Goal: Find specific page/section: Find specific page/section

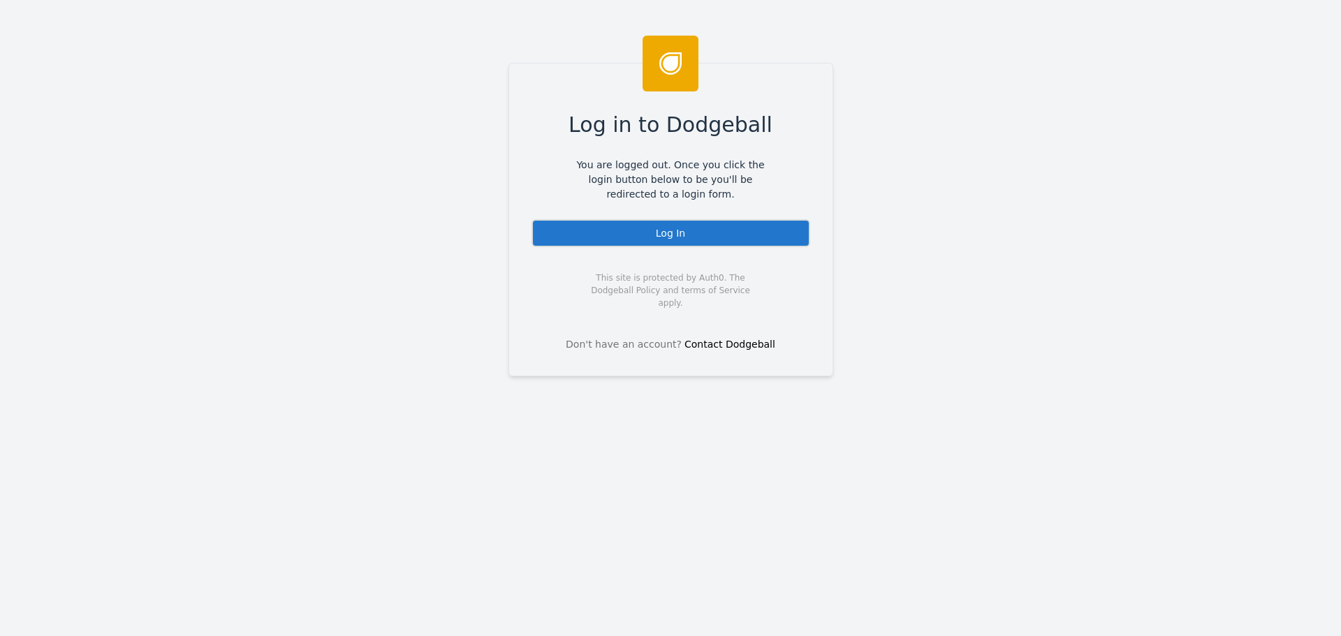
click at [664, 221] on div "Log In" at bounding box center [671, 233] width 279 height 28
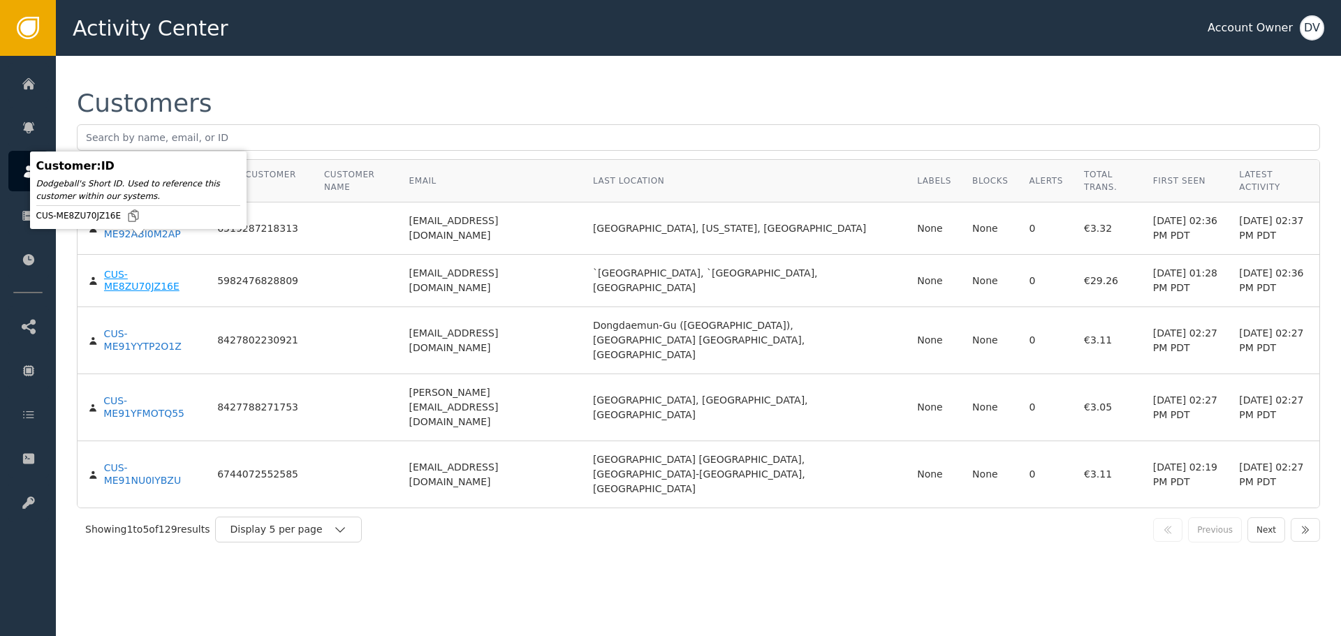
click at [134, 269] on div "CUS-ME8ZU70JZ16E" at bounding box center [150, 281] width 92 height 24
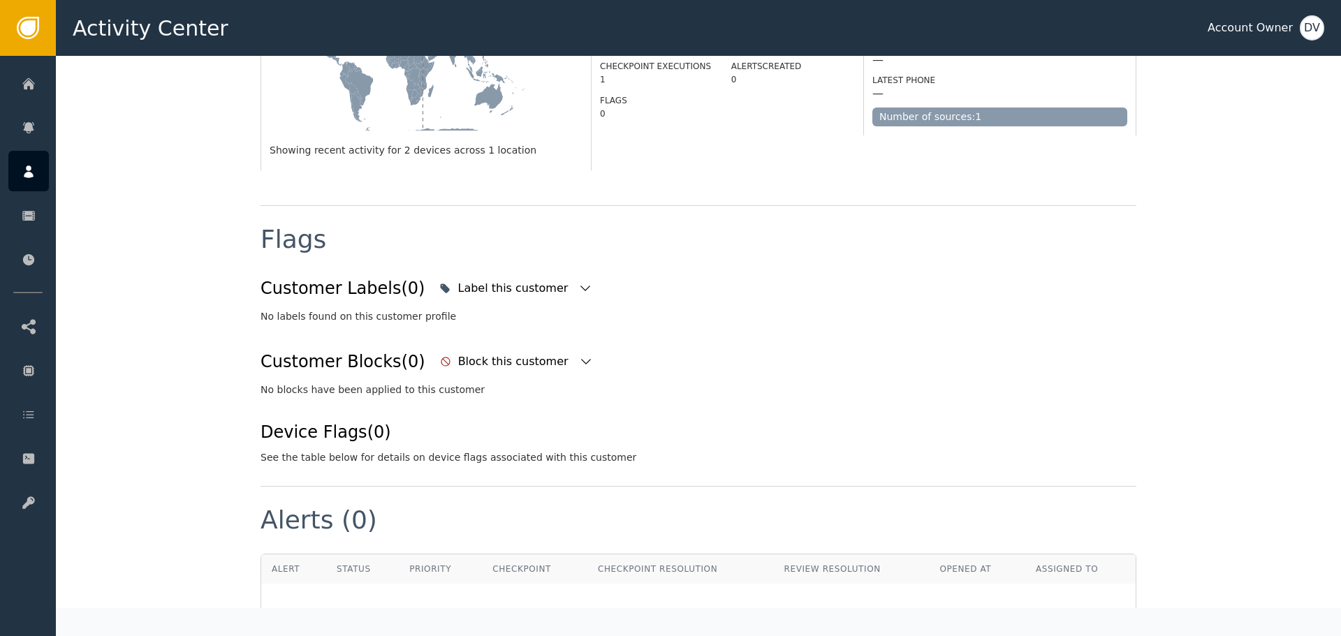
scroll to position [419, 0]
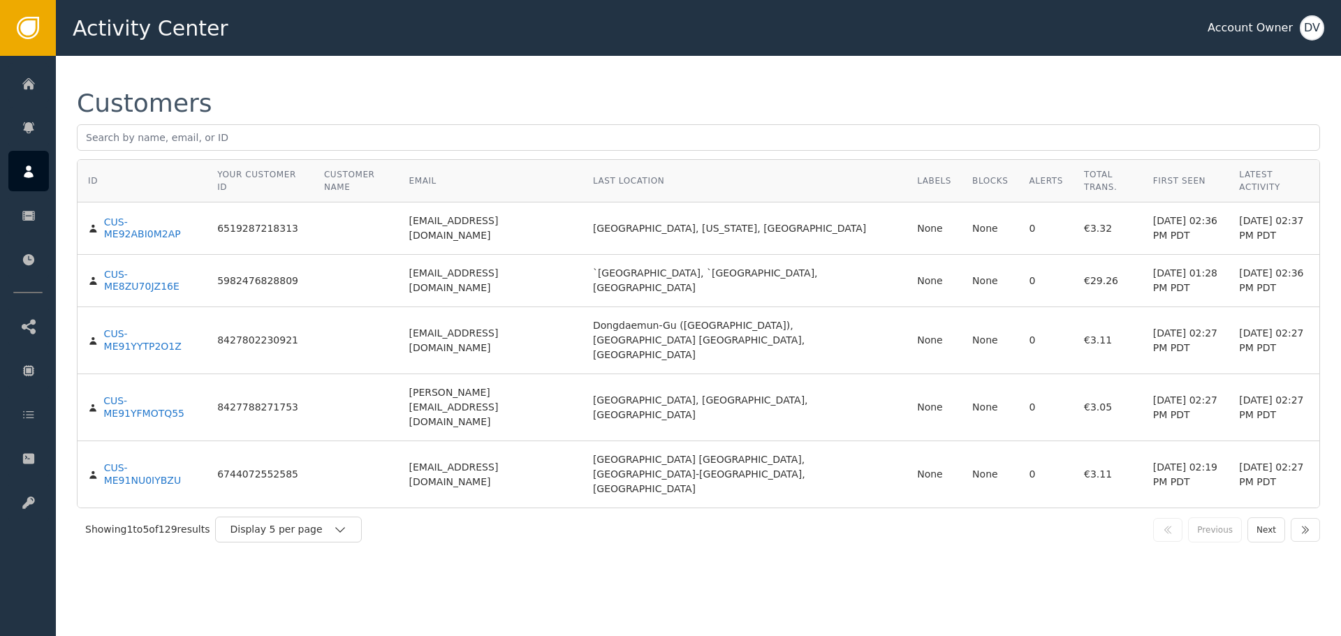
click at [1030, 177] on div "Alerts" at bounding box center [1047, 181] width 34 height 13
click at [151, 269] on div "CUS-ME8ZU70JZ16E" at bounding box center [150, 281] width 92 height 24
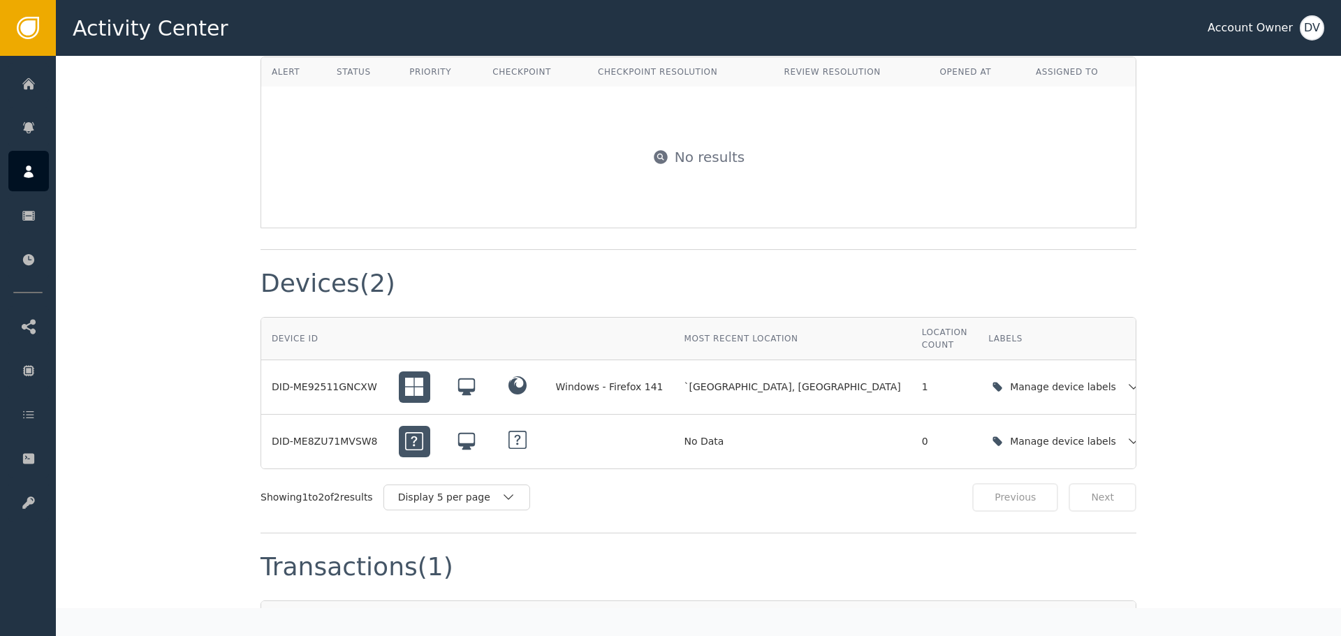
scroll to position [908, 0]
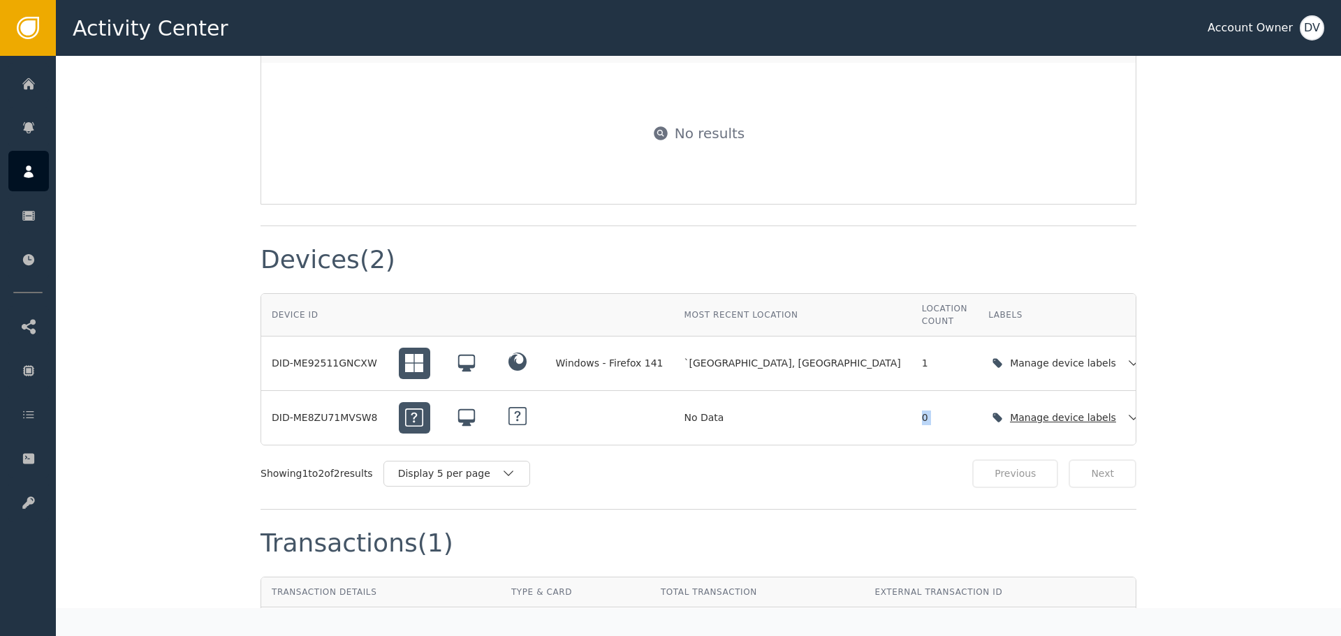
drag, startPoint x: 738, startPoint y: 404, endPoint x: 854, endPoint y: 407, distance: 115.3
click at [854, 407] on tr "DID-ME8ZU71MVSW8 No Data 0 Manage device labels Aug 12, 2025, 11:28 PM EEST" at bounding box center [773, 418] width 1025 height 54
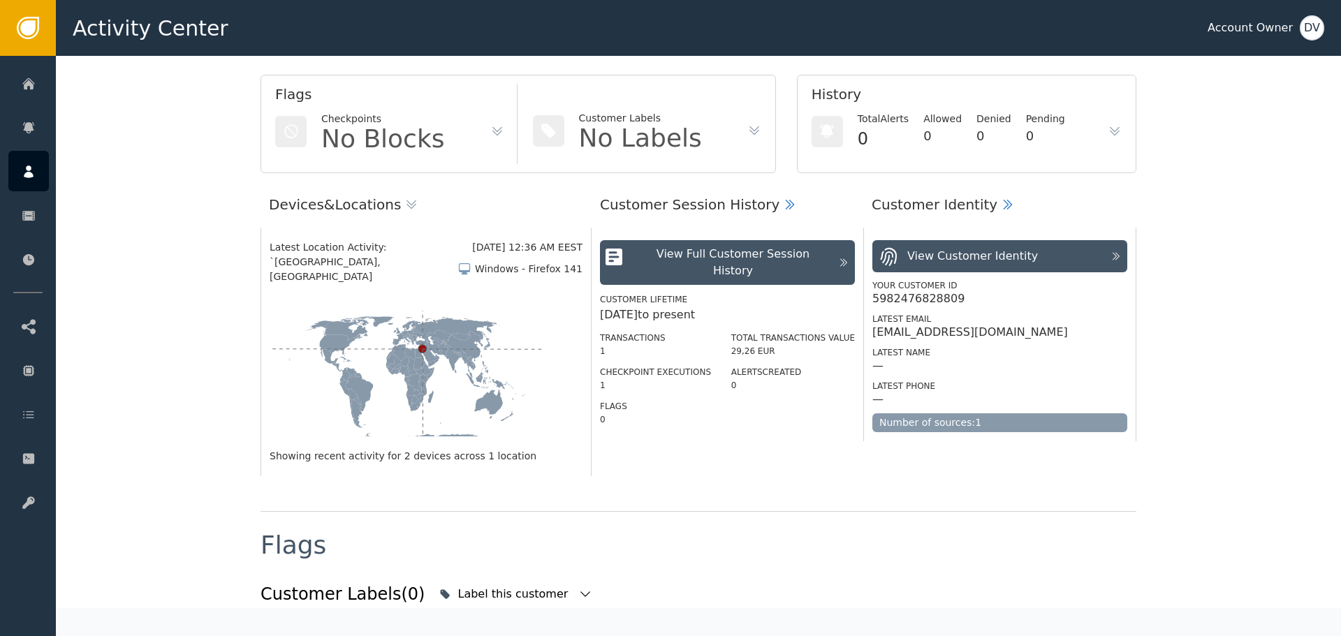
scroll to position [70, 0]
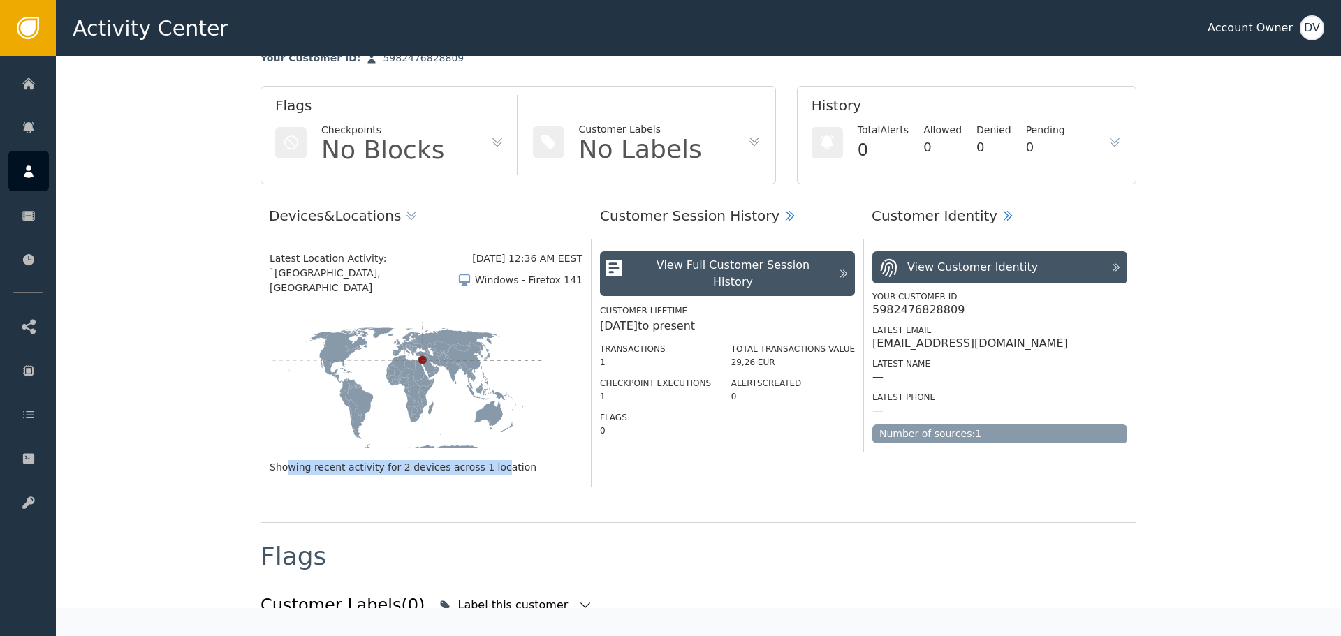
drag, startPoint x: 279, startPoint y: 453, endPoint x: 460, endPoint y: 456, distance: 181.0
click at [460, 460] on div "Showing recent activity for 2 devices across 1 location" at bounding box center [426, 467] width 313 height 15
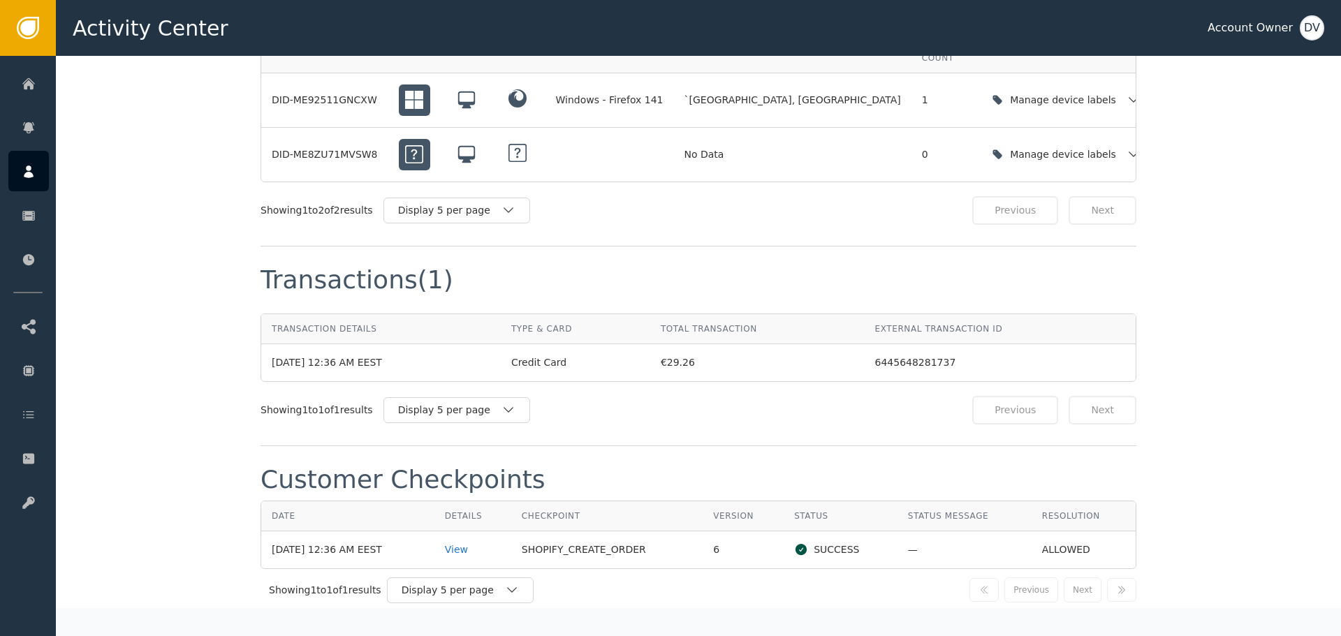
scroll to position [1327, 0]
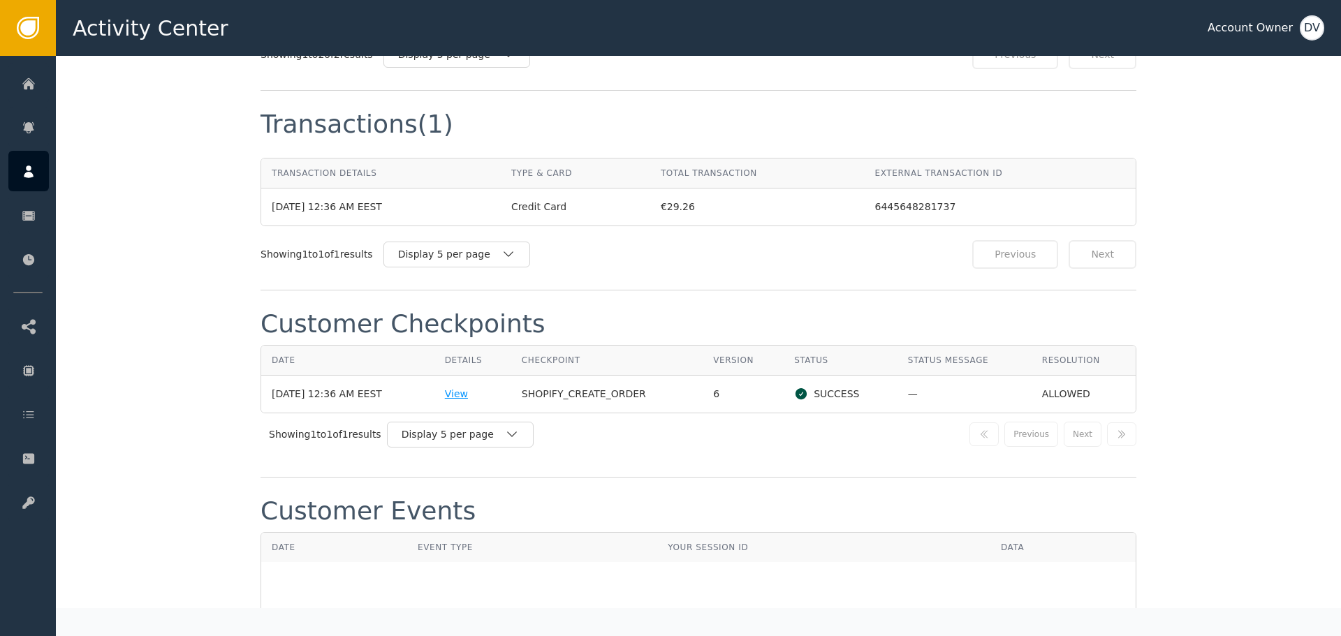
click at [463, 387] on div "View" at bounding box center [473, 394] width 56 height 15
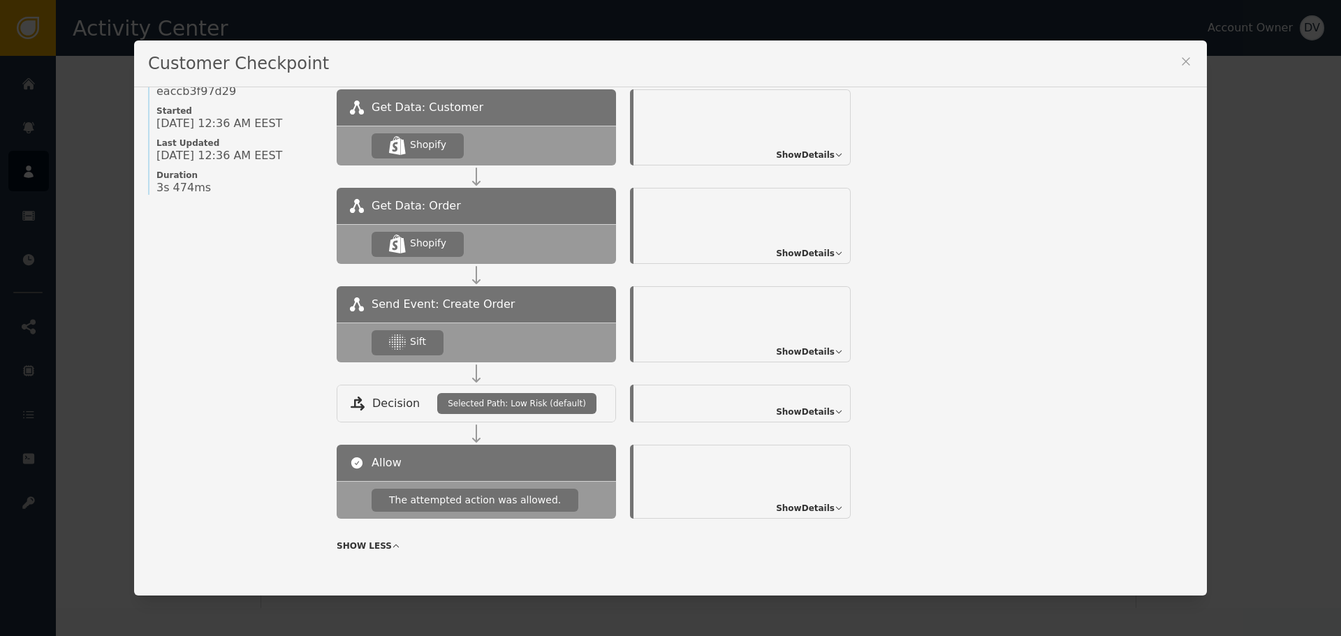
scroll to position [152, 0]
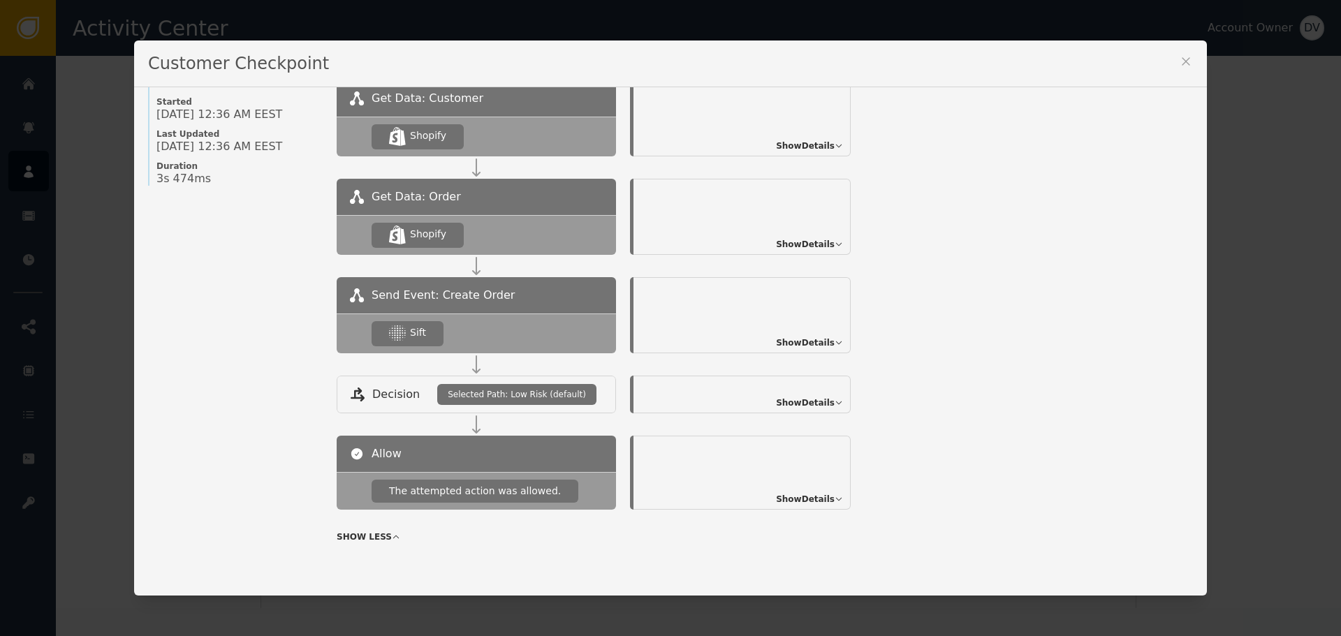
click at [815, 346] on span "Show Details" at bounding box center [805, 343] width 59 height 13
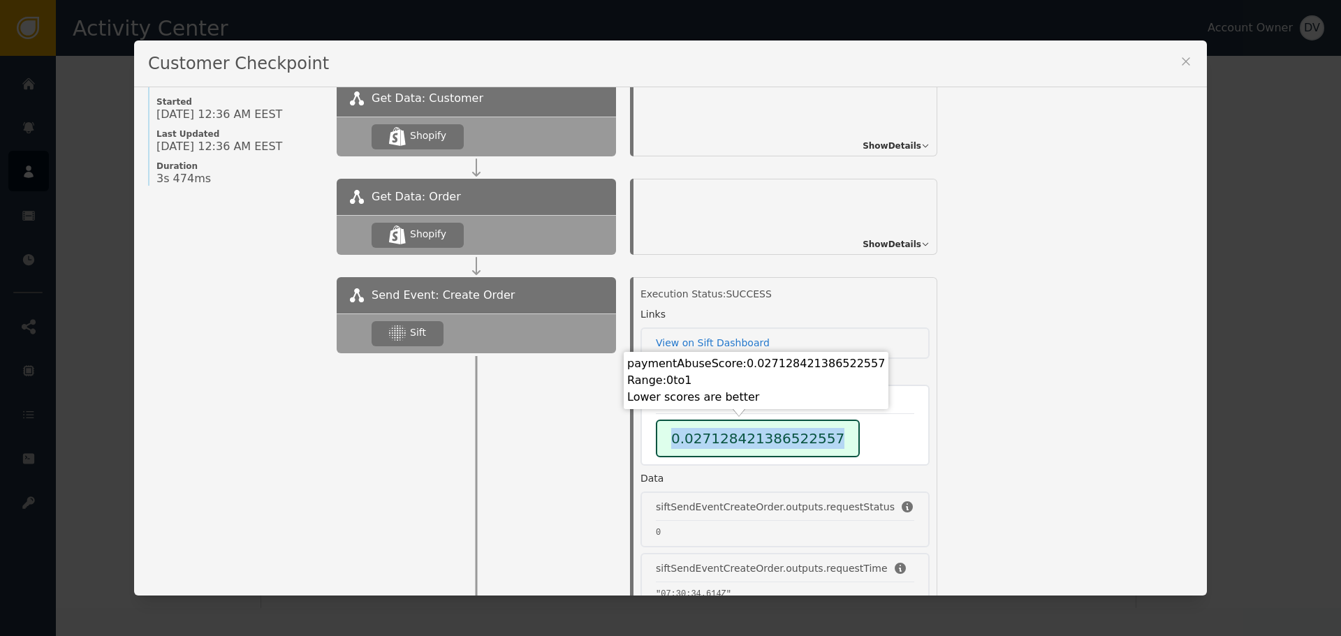
drag, startPoint x: 658, startPoint y: 435, endPoint x: 852, endPoint y: 446, distance: 194.5
click at [852, 446] on div "0.027128421386522557" at bounding box center [785, 439] width 258 height 38
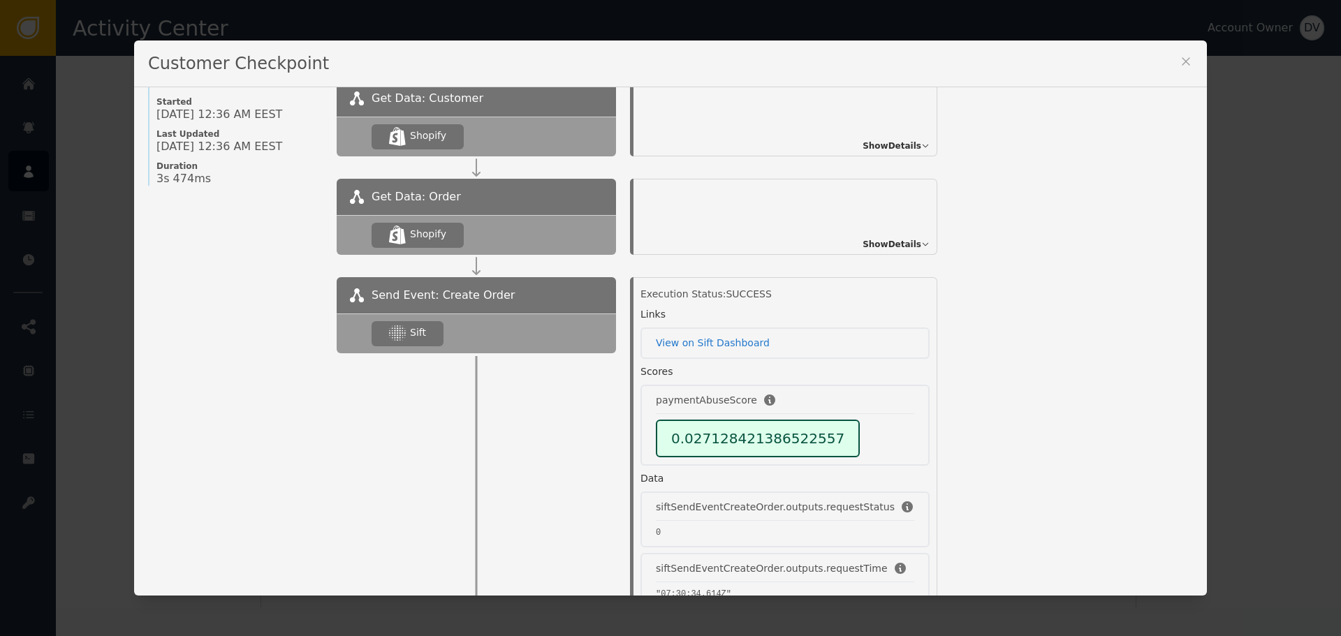
click at [1239, 289] on div "Customer Checkpoint Name of Checkpoint SHOPIFY_CREATE_ORDER Version (ver 6 ) Cu…" at bounding box center [670, 318] width 1341 height 636
click at [1185, 65] on icon at bounding box center [1186, 61] width 8 height 8
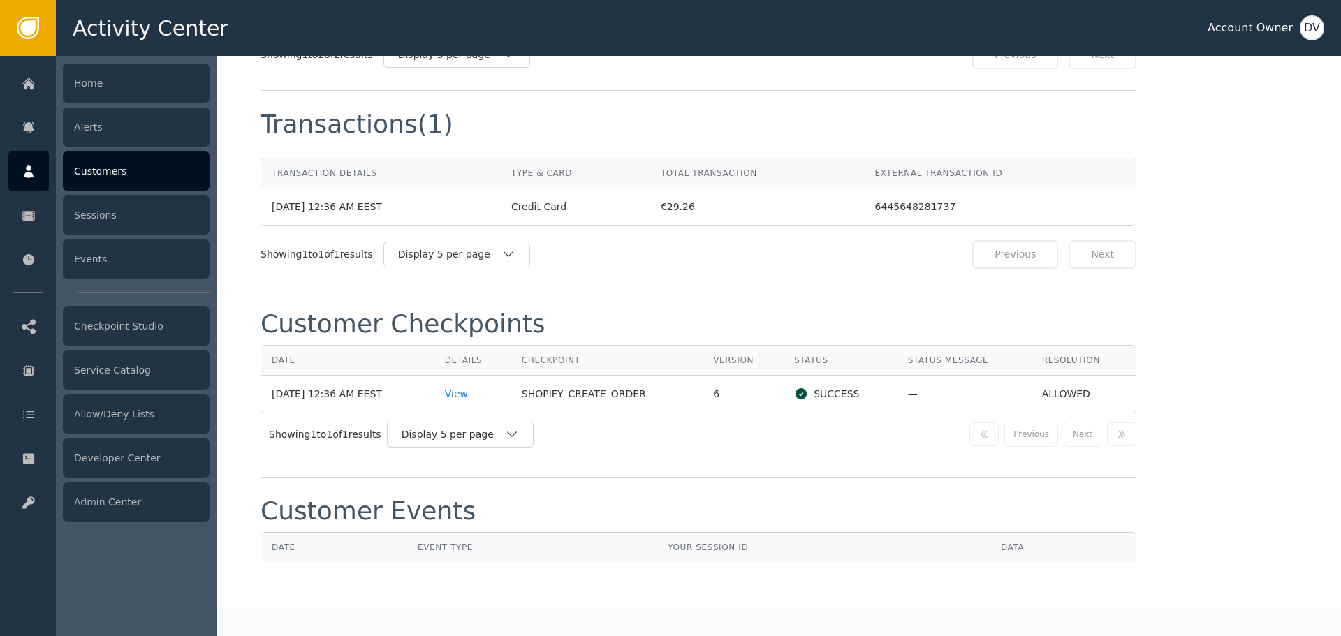
click at [22, 175] on icon at bounding box center [29, 171] width 14 height 15
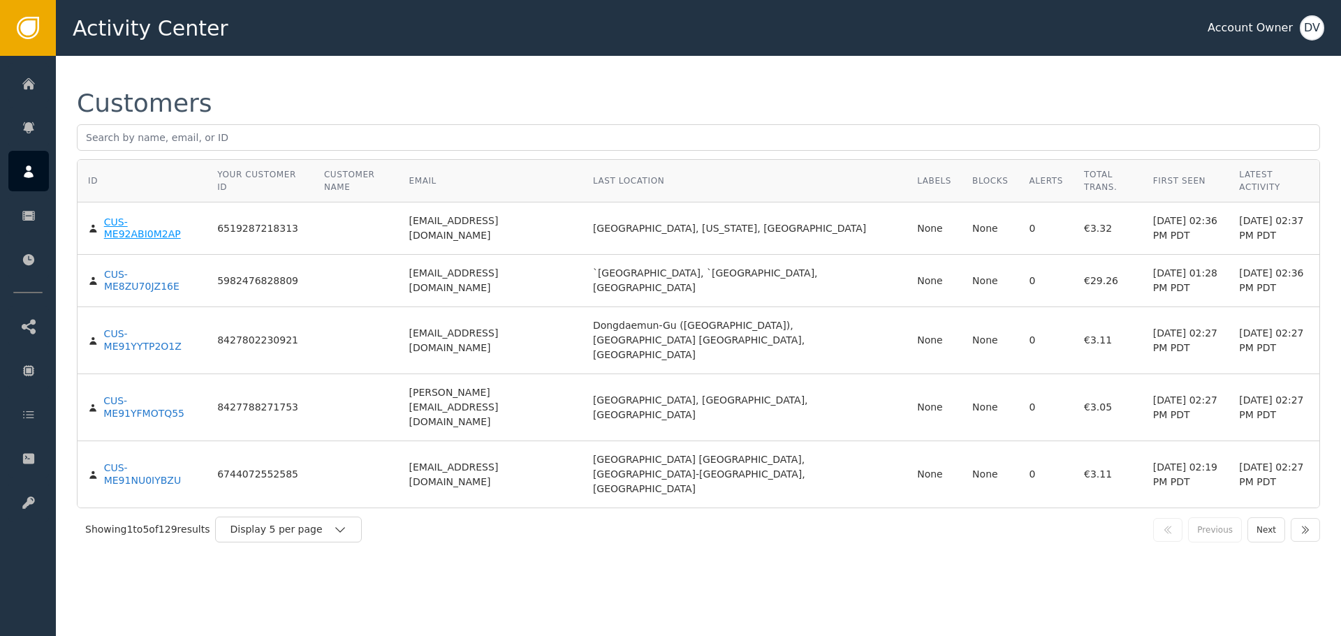
click at [164, 217] on div "CUS-ME92ABI0M2AP" at bounding box center [150, 229] width 92 height 24
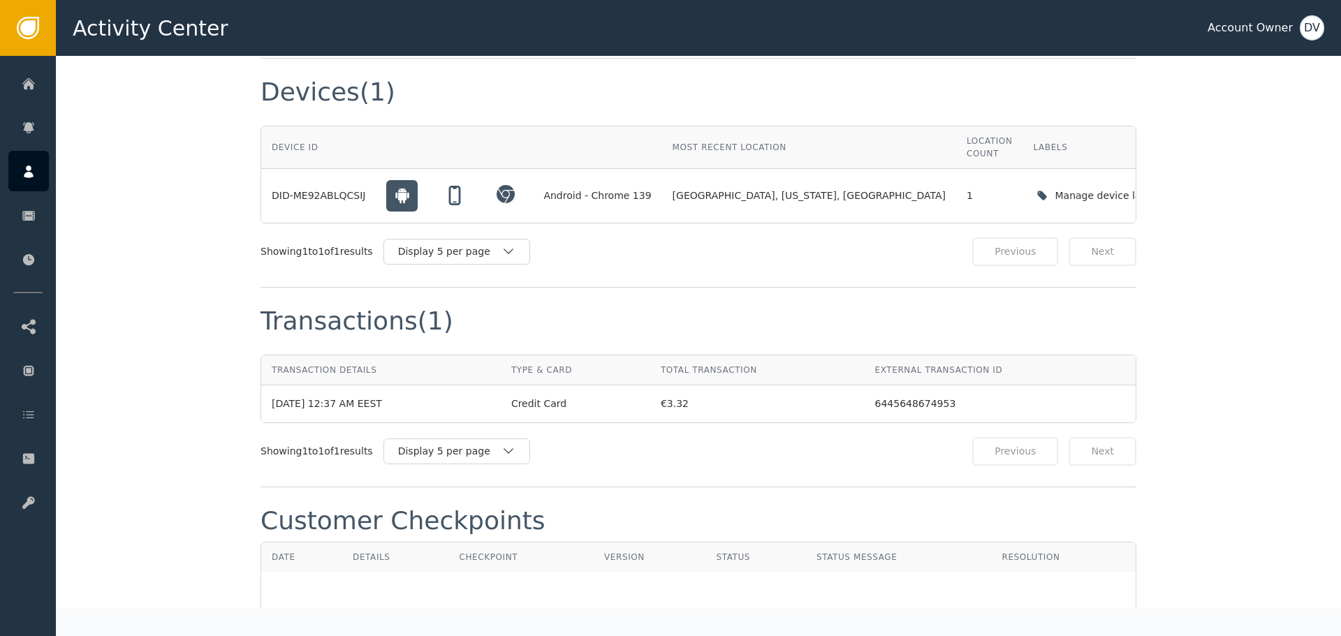
scroll to position [908, 0]
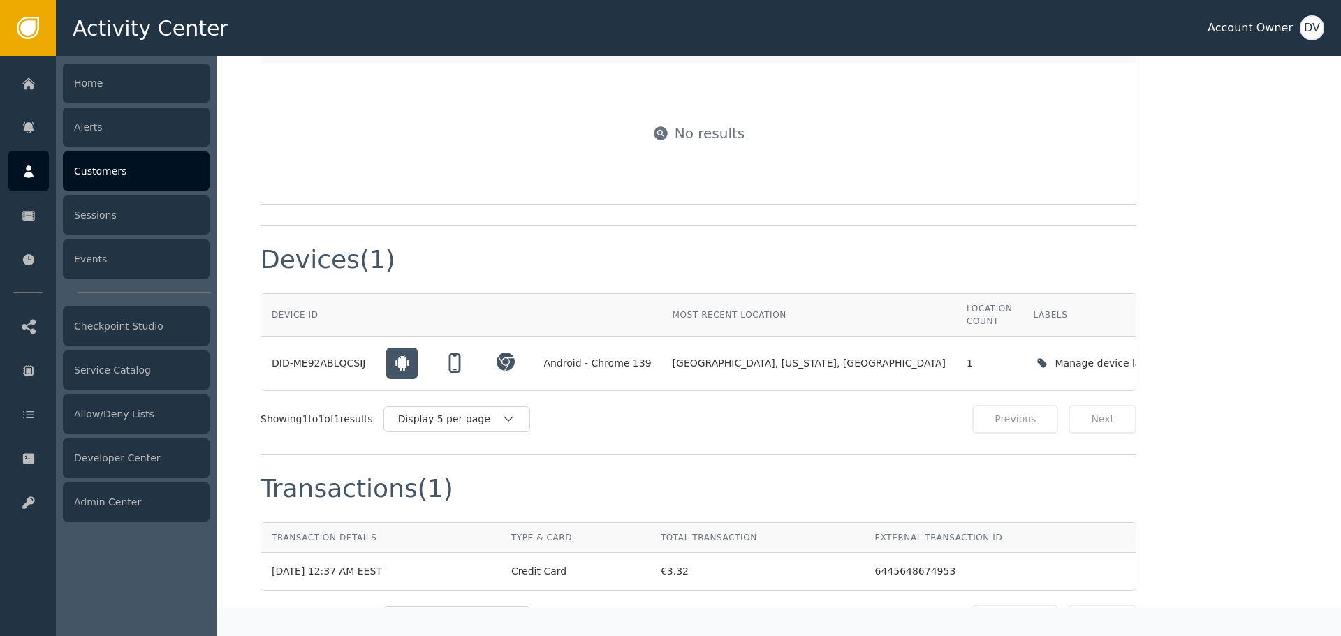
click at [45, 167] on div at bounding box center [28, 171] width 41 height 41
